Goal: Navigation & Orientation: Find specific page/section

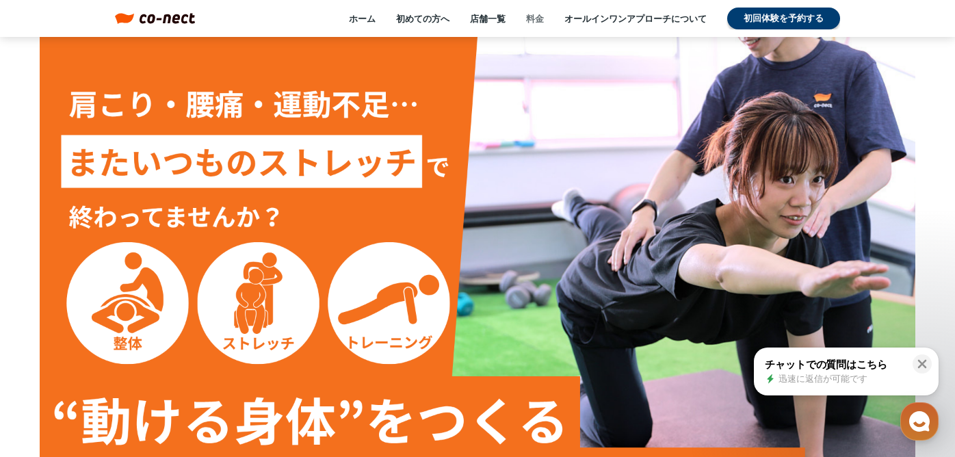
click at [536, 17] on link "料金" at bounding box center [535, 18] width 18 height 12
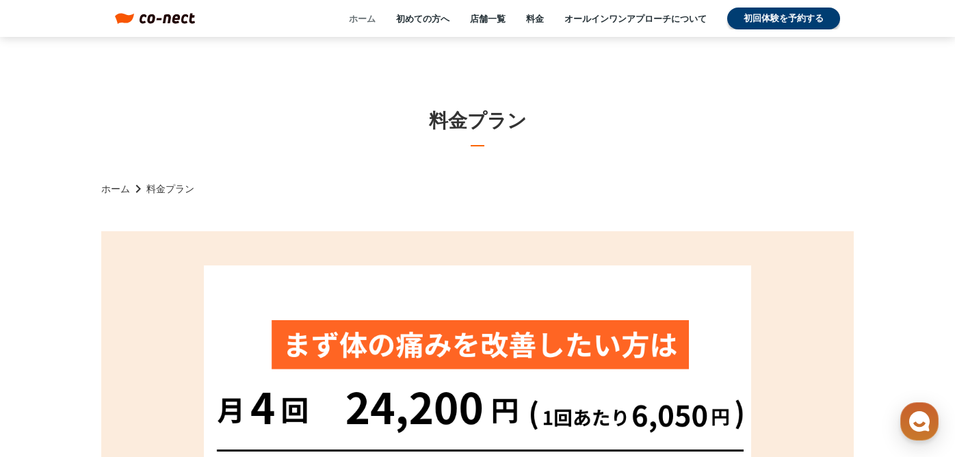
click at [362, 18] on link "ホーム" at bounding box center [362, 18] width 27 height 12
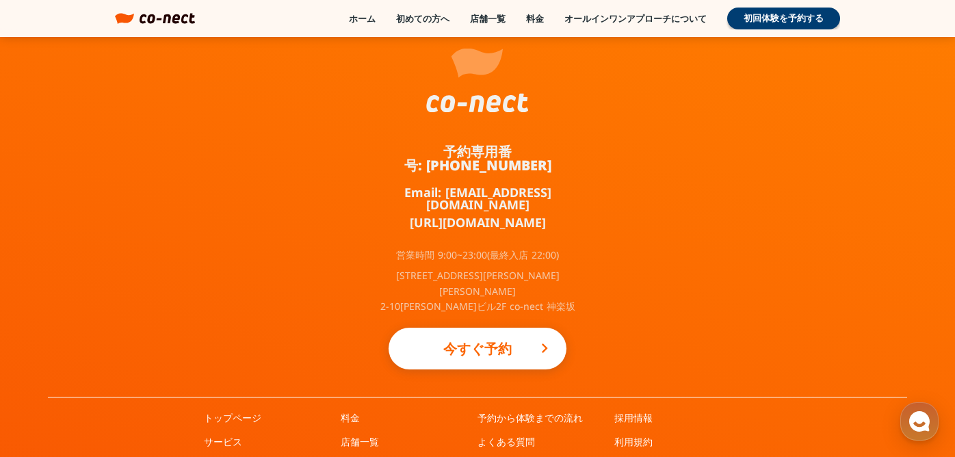
scroll to position [9149, 0]
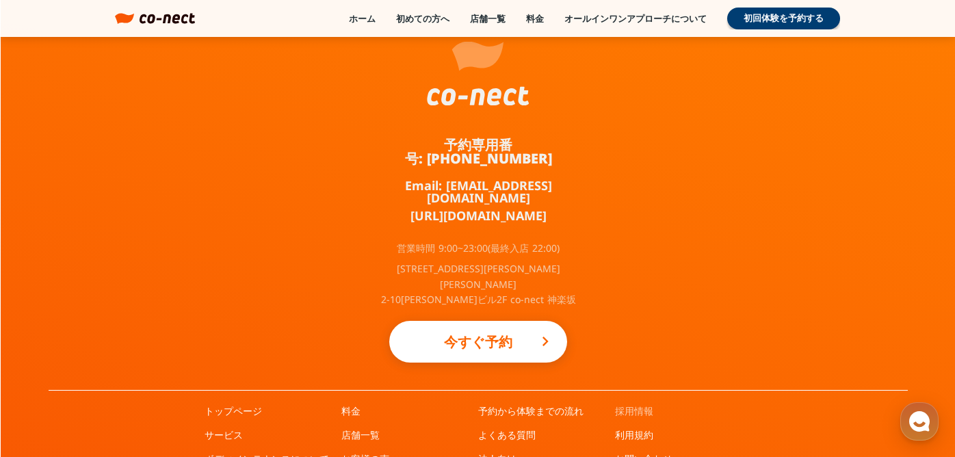
click at [627, 404] on link "採用情報" at bounding box center [634, 411] width 38 height 14
